Goal: Find specific page/section: Find specific page/section

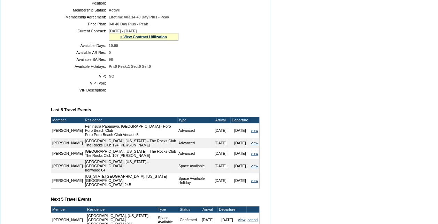
scroll to position [279, 0]
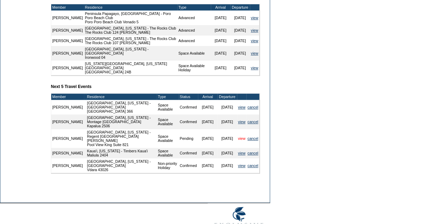
click at [239, 141] on link "view" at bounding box center [241, 139] width 7 height 4
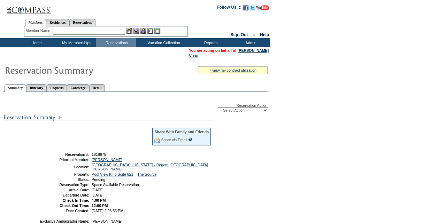
click at [96, 30] on input "text" at bounding box center [89, 31] width 72 height 7
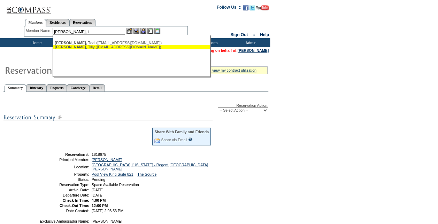
click at [95, 48] on div "[PERSON_NAME], T illy ([EMAIL_ADDRESS][DOMAIN_NAME])" at bounding box center [131, 47] width 153 height 4
type input "[PERSON_NAME] ([PERSON_NAME][EMAIL_ADDRESS][DOMAIN_NAME])"
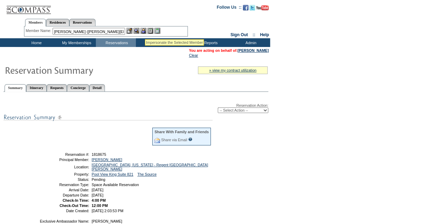
click at [145, 31] on img at bounding box center [143, 31] width 6 height 6
click at [138, 31] on img at bounding box center [136, 31] width 6 height 6
